Goal: Find specific page/section: Find specific page/section

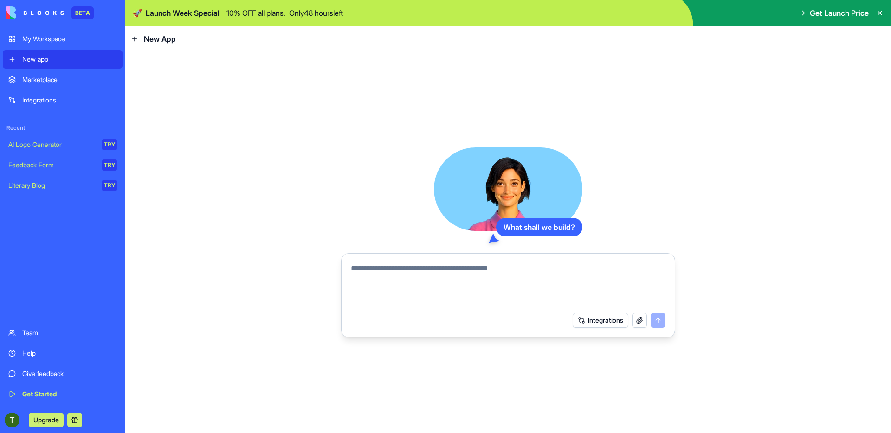
click at [59, 78] on div "Marketplace" at bounding box center [69, 79] width 95 height 9
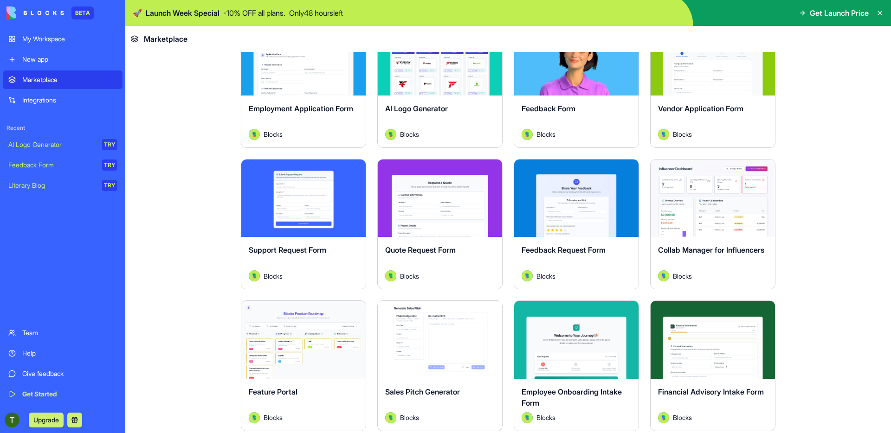
scroll to position [516, 0]
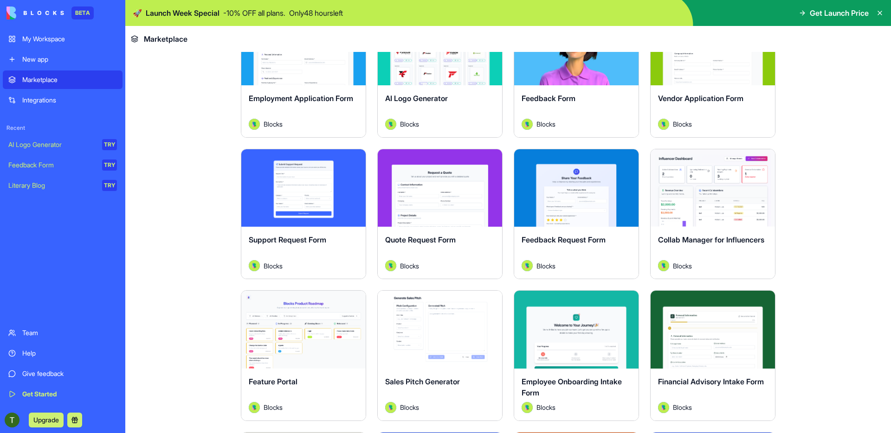
click at [583, 186] on button "Explore" at bounding box center [577, 188] width 70 height 19
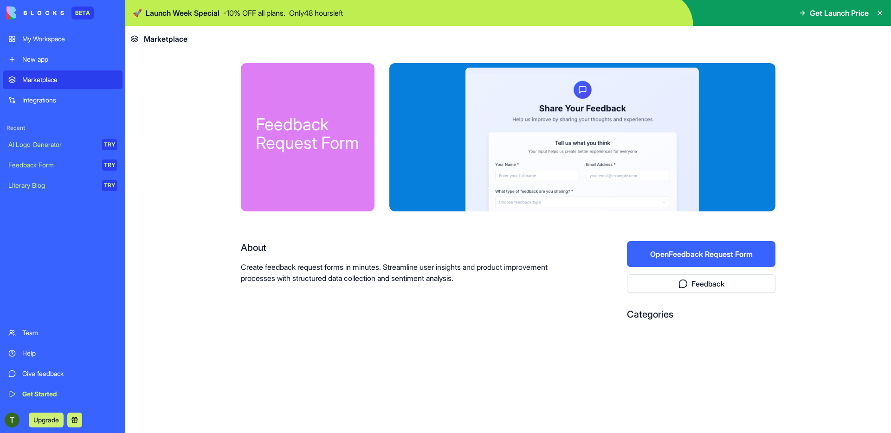
click at [693, 252] on button "Open Feedback Request Form" at bounding box center [701, 254] width 148 height 26
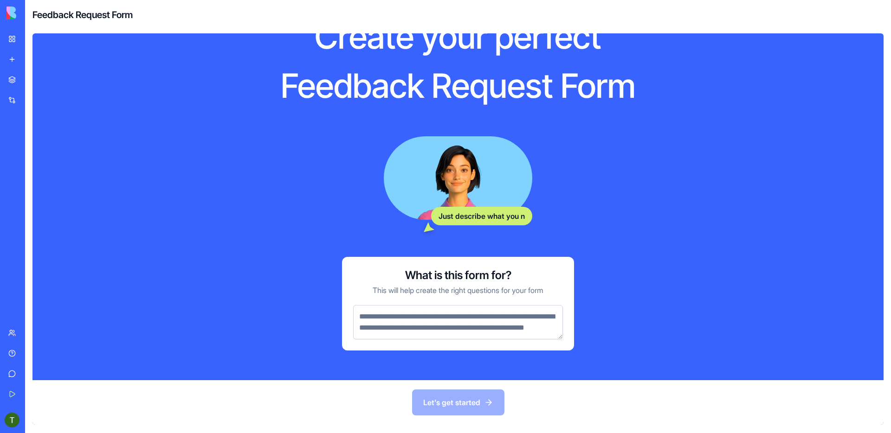
scroll to position [58, 0]
